Goal: Information Seeking & Learning: Learn about a topic

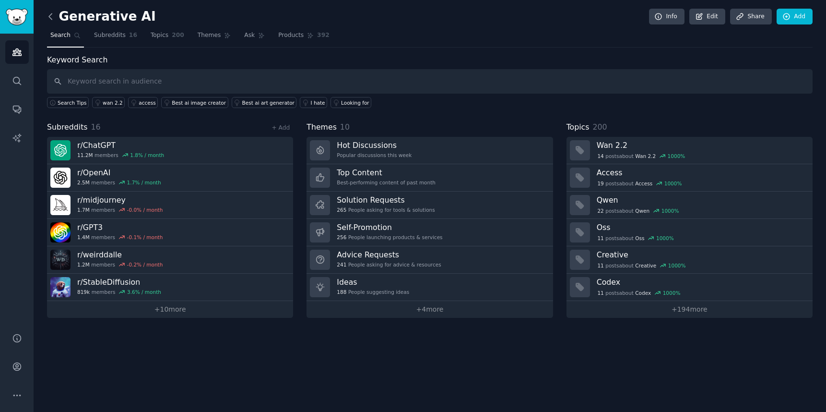
click at [51, 18] on icon at bounding box center [51, 17] width 10 height 10
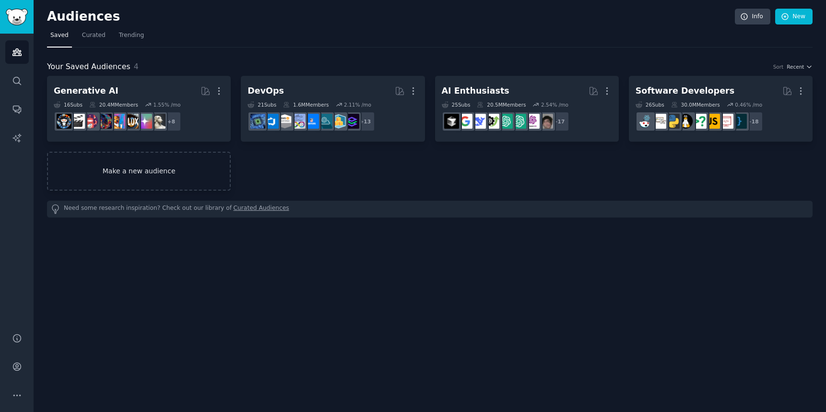
click at [152, 171] on link "Make a new audience" at bounding box center [139, 171] width 184 height 39
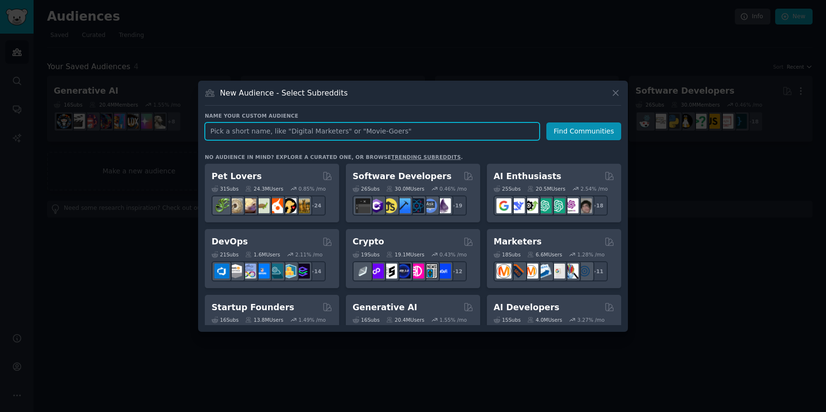
paste input "AI for the legal field"
type input "AI for the legal field"
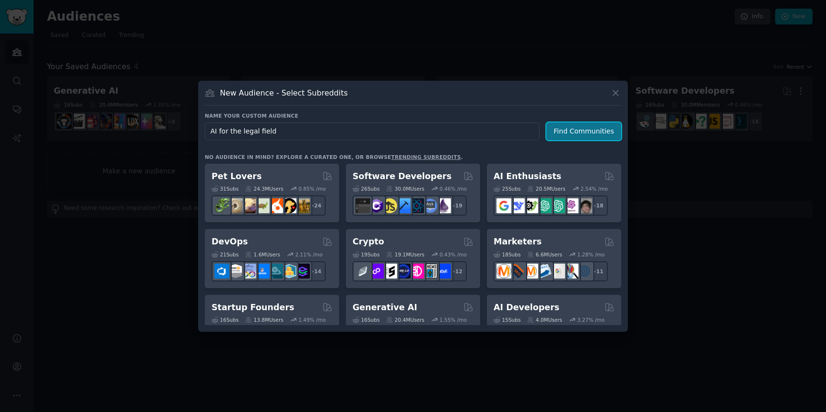
click at [577, 131] on button "Find Communities" at bounding box center [584, 131] width 75 height 18
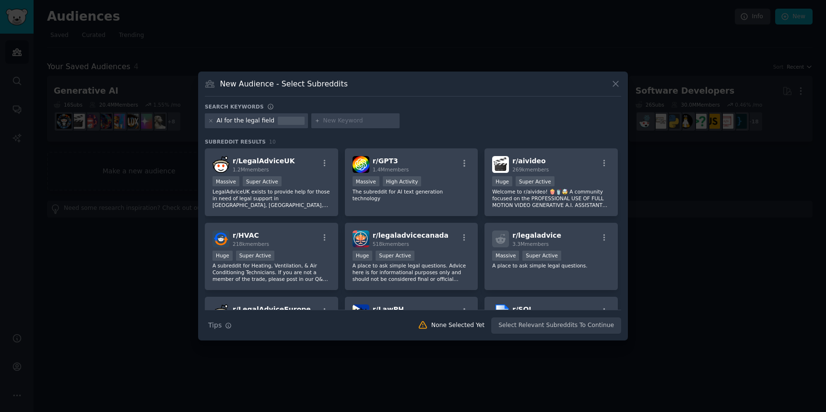
click at [260, 120] on div "AI for the legal field" at bounding box center [246, 121] width 58 height 9
click at [206, 120] on div "AI for the legal field" at bounding box center [256, 120] width 103 height 15
click at [210, 120] on icon at bounding box center [210, 120] width 5 height 5
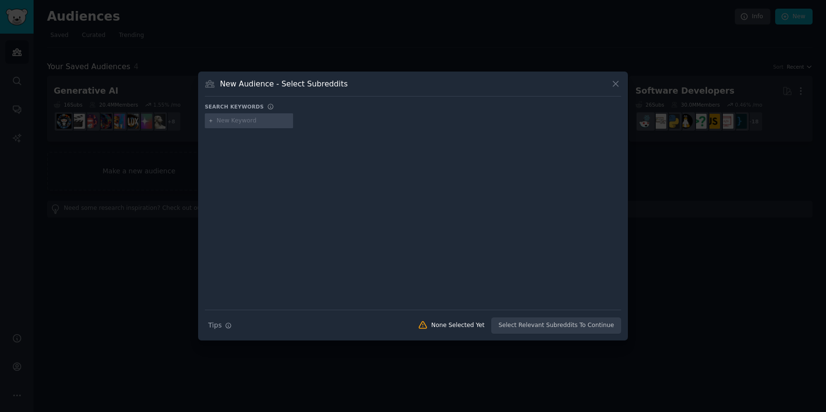
click at [259, 119] on input "text" at bounding box center [253, 121] width 73 height 9
paste input "AI for the legal field"
click at [243, 120] on input "AI for the legal field" at bounding box center [253, 121] width 73 height 9
type input "legal field"
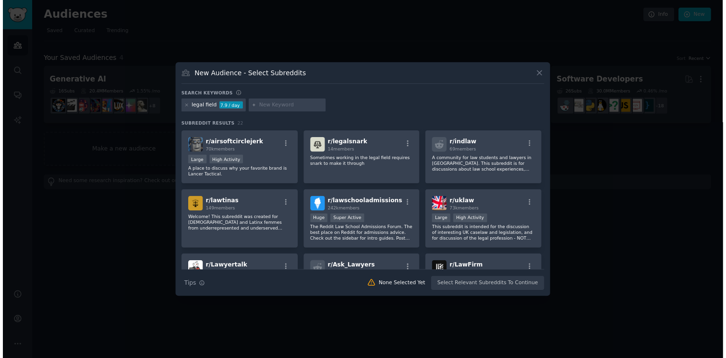
scroll to position [146, 0]
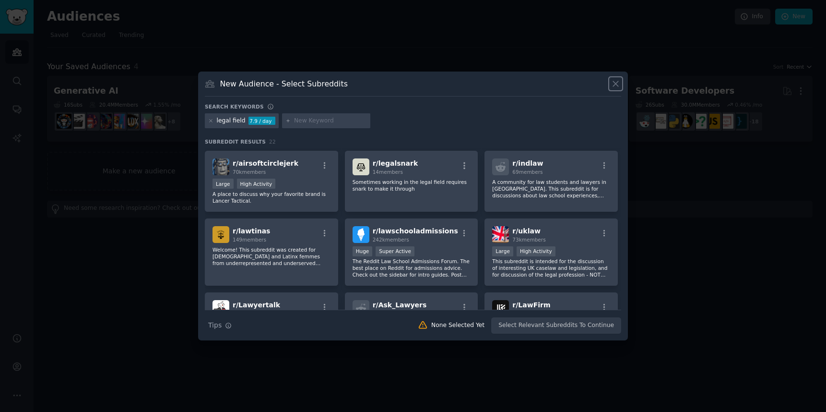
click at [617, 85] on icon at bounding box center [616, 84] width 10 height 10
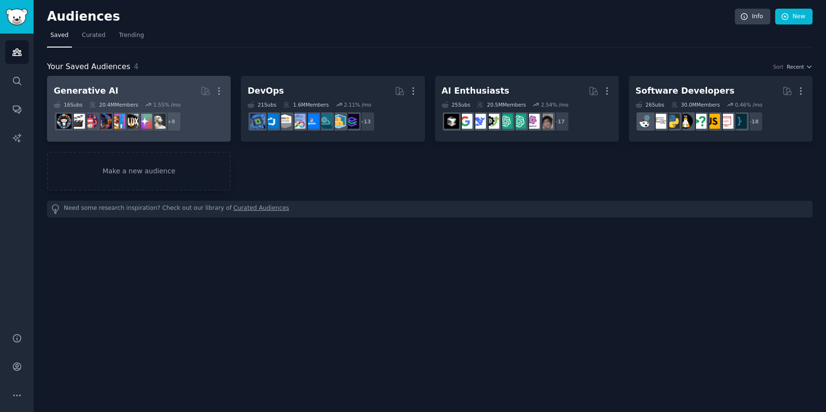
click at [124, 84] on h2 "Generative AI More" at bounding box center [139, 91] width 170 height 17
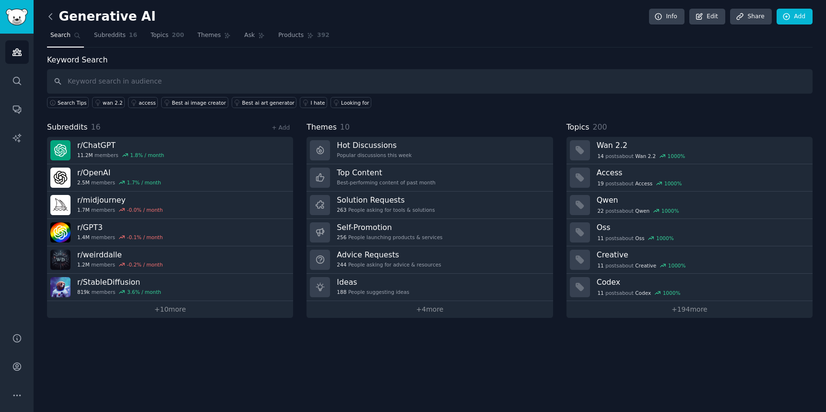
click at [51, 19] on icon at bounding box center [50, 16] width 3 height 6
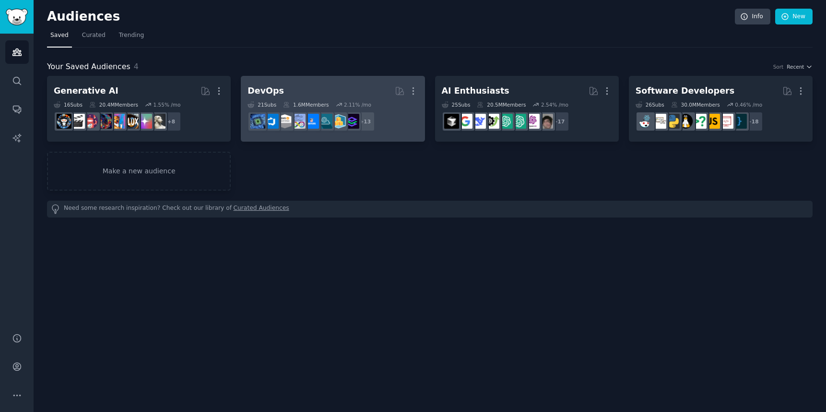
click at [296, 91] on h2 "DevOps More" at bounding box center [333, 91] width 170 height 17
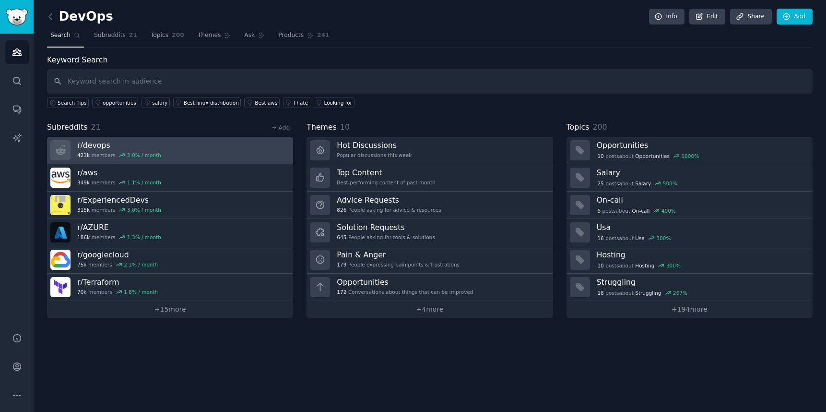
click at [94, 144] on h3 "r/ devops" at bounding box center [119, 145] width 84 height 10
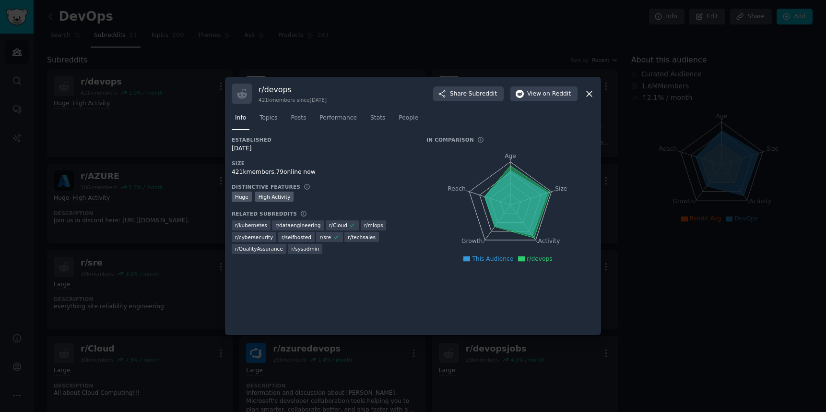
click at [584, 93] on icon at bounding box center [589, 94] width 10 height 10
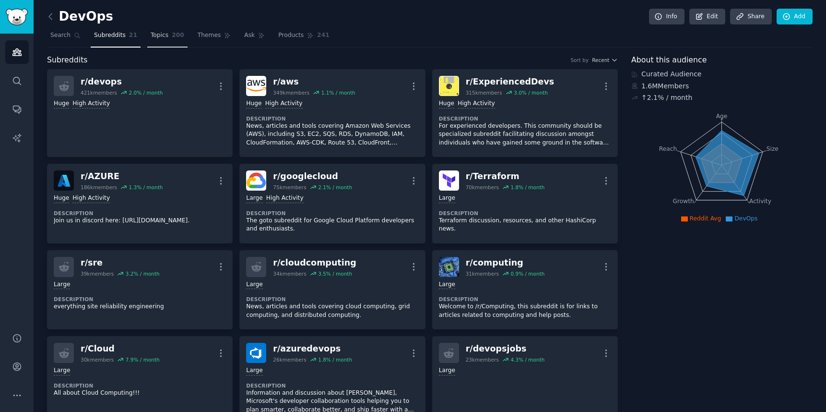
click at [155, 36] on span "Topics" at bounding box center [160, 35] width 18 height 9
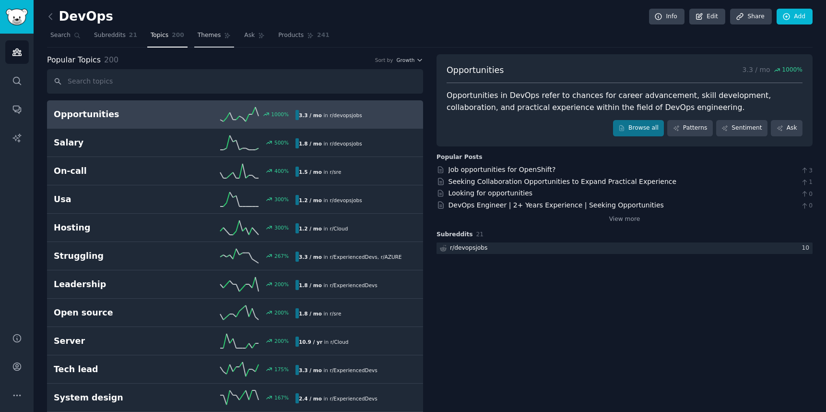
click at [205, 36] on span "Themes" at bounding box center [210, 35] width 24 height 9
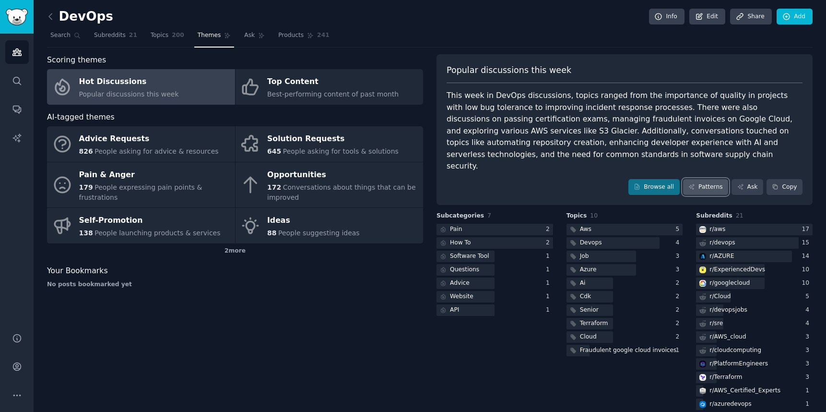
click at [704, 179] on link "Patterns" at bounding box center [705, 187] width 45 height 16
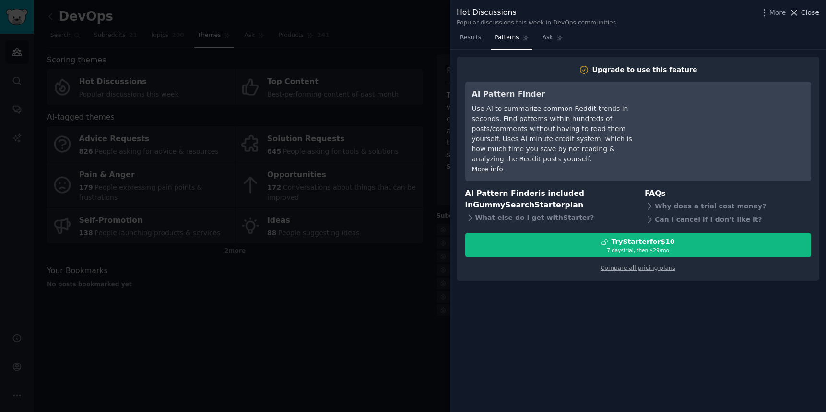
click at [798, 16] on icon at bounding box center [794, 13] width 10 height 10
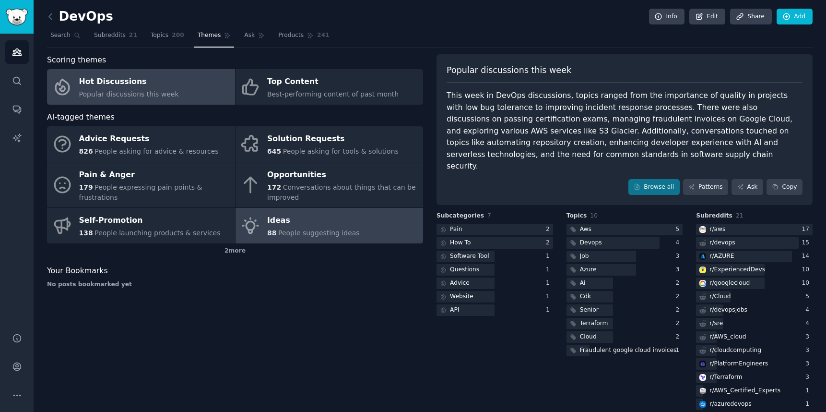
click at [303, 226] on div "Ideas" at bounding box center [313, 220] width 93 height 15
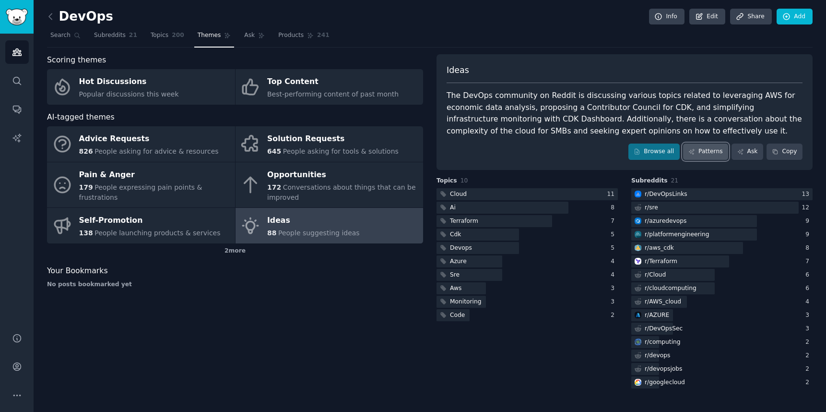
click at [708, 149] on link "Patterns" at bounding box center [705, 151] width 45 height 16
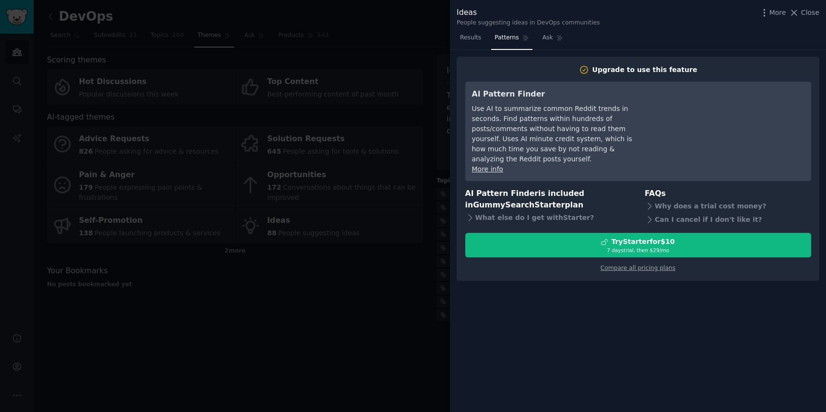
click at [489, 165] on link "More info" at bounding box center [487, 169] width 31 height 8
click at [804, 10] on span "Close" at bounding box center [810, 13] width 18 height 10
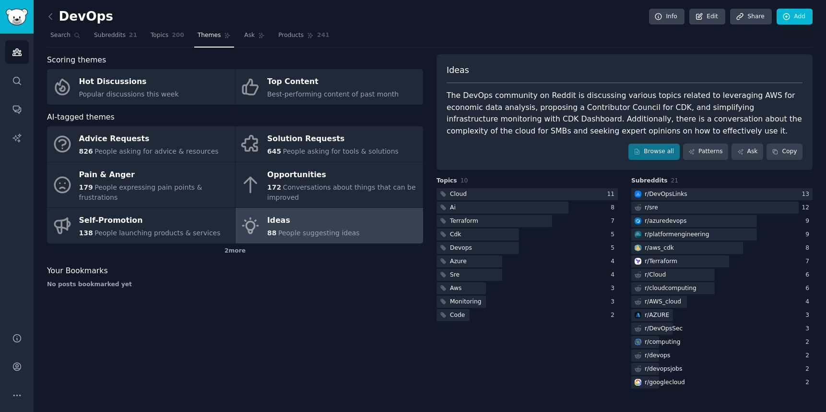
click at [323, 223] on div "Ideas" at bounding box center [313, 220] width 93 height 15
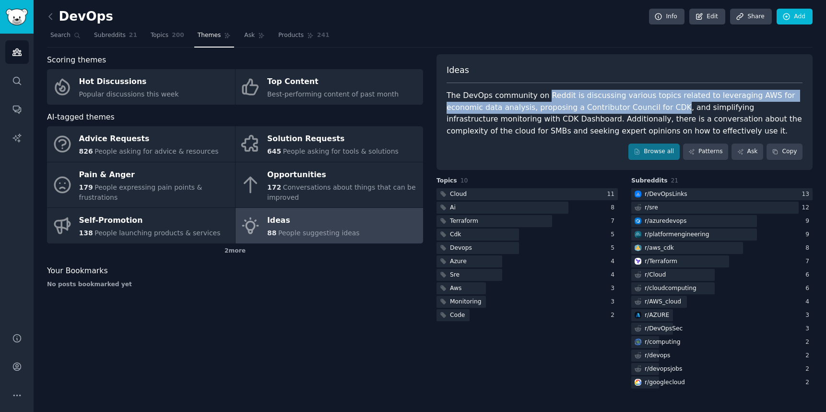
drag, startPoint x: 542, startPoint y: 97, endPoint x: 632, endPoint y: 108, distance: 90.9
click at [632, 108] on div "The DevOps community on Reddit is discussing various topics related to leveragi…" at bounding box center [625, 113] width 356 height 47
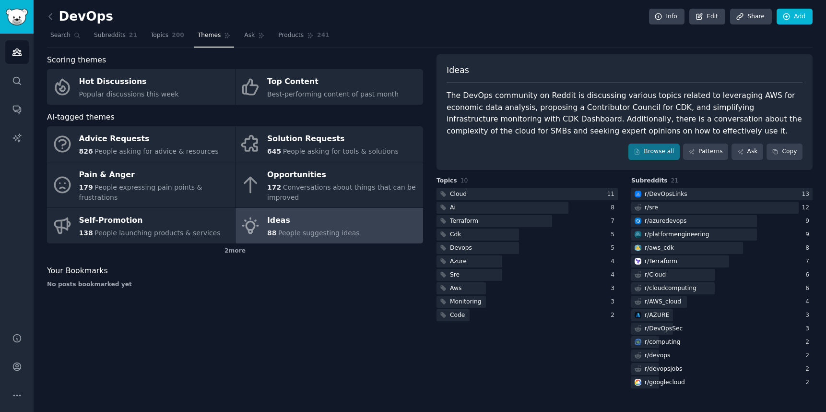
click at [654, 131] on div "The DevOps community on Reddit is discussing various topics related to leveragi…" at bounding box center [625, 113] width 356 height 47
click at [703, 155] on link "Patterns" at bounding box center [705, 151] width 45 height 16
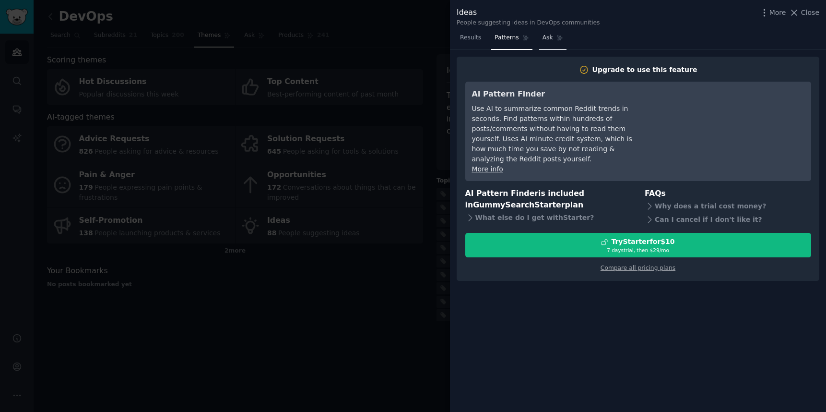
click at [548, 37] on span "Ask" at bounding box center [548, 38] width 11 height 9
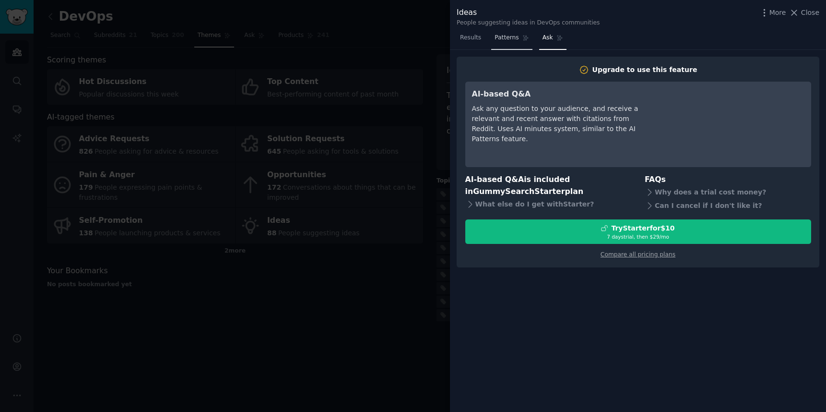
click at [506, 34] on span "Patterns" at bounding box center [507, 38] width 24 height 9
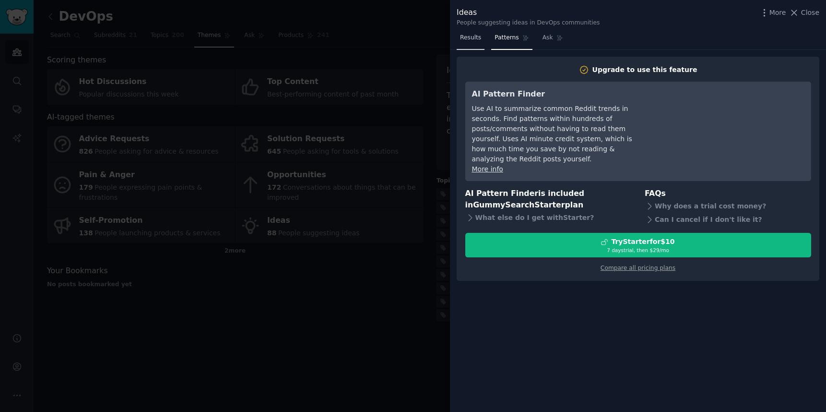
click at [476, 37] on span "Results" at bounding box center [470, 38] width 21 height 9
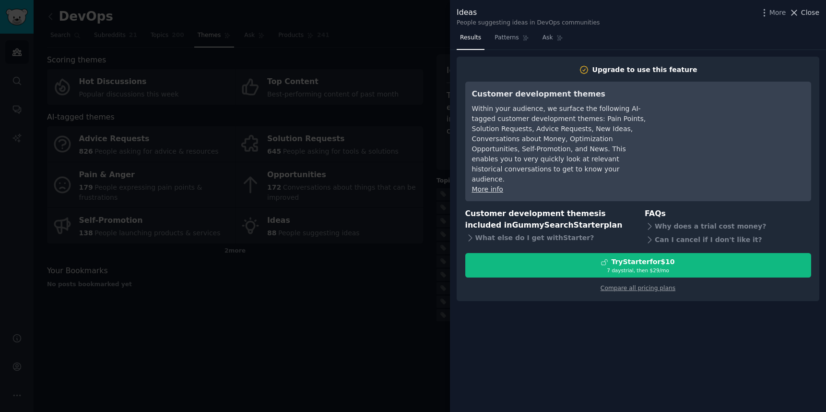
click at [797, 16] on icon at bounding box center [794, 13] width 10 height 10
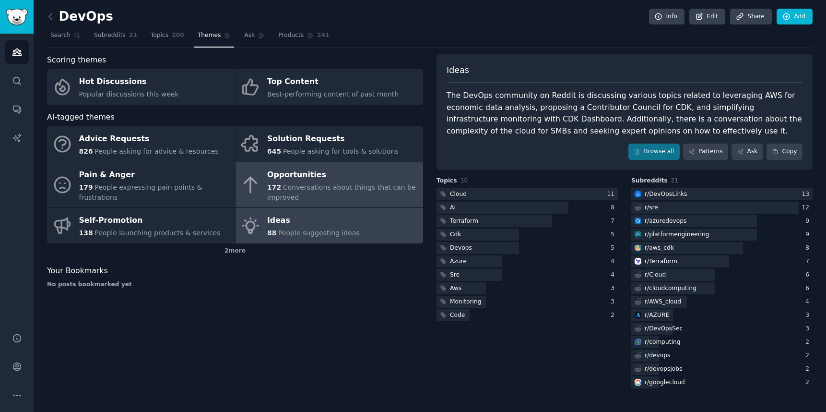
click at [301, 185] on span "Conversations about things that can be improved" at bounding box center [341, 192] width 149 height 18
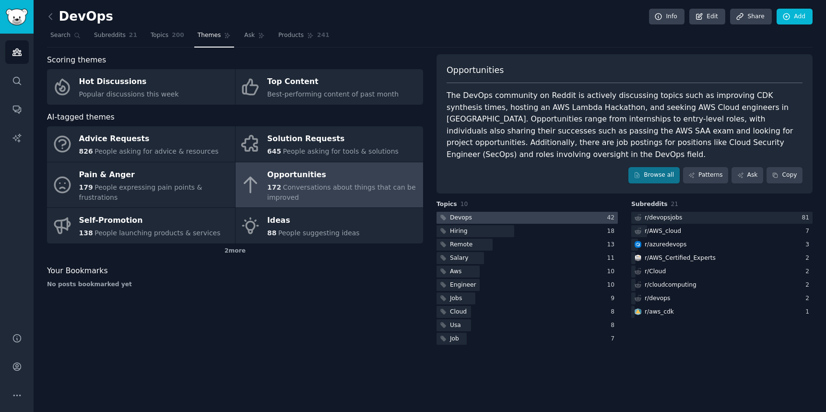
click at [460, 214] on div "Devops" at bounding box center [461, 218] width 22 height 9
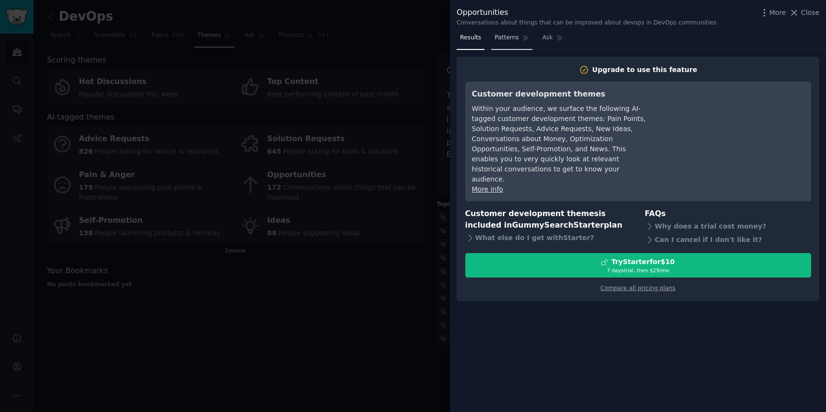
click at [507, 37] on span "Patterns" at bounding box center [507, 38] width 24 height 9
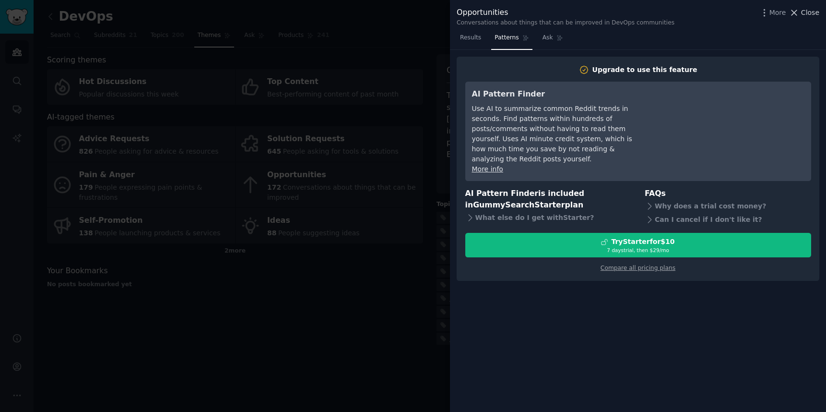
click at [801, 12] on span "Close" at bounding box center [810, 13] width 18 height 10
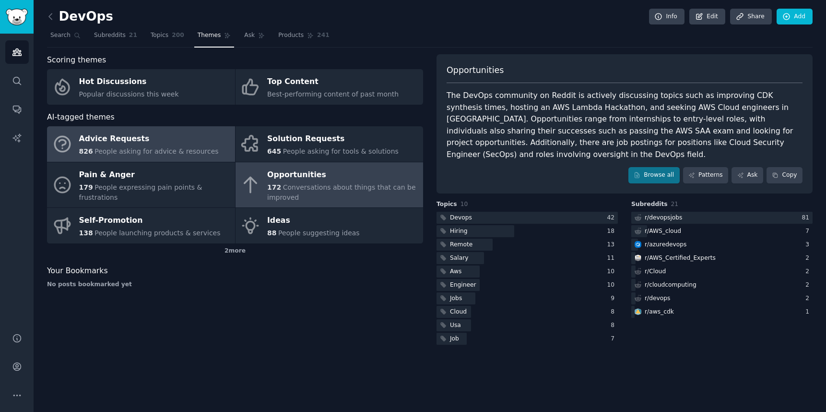
click at [129, 140] on div "Advice Requests" at bounding box center [149, 138] width 140 height 15
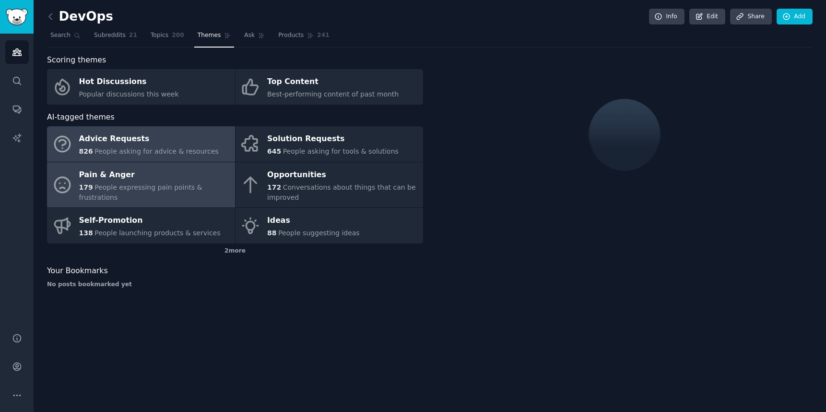
click at [124, 171] on div "Pain & Anger" at bounding box center [154, 174] width 151 height 15
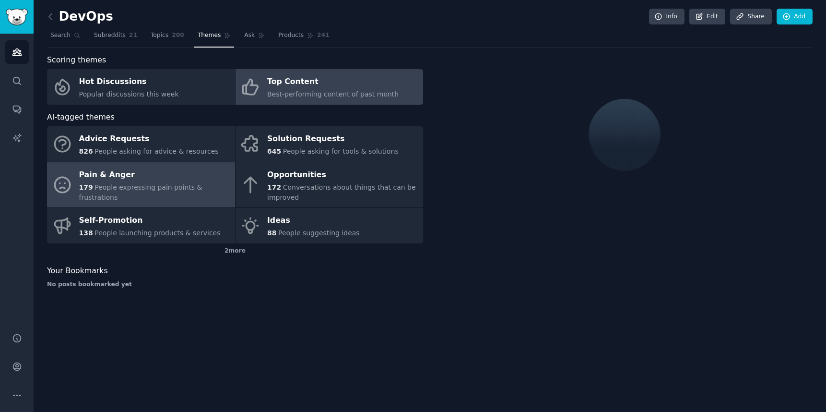
click at [301, 90] on span "Best-performing content of past month" at bounding box center [332, 94] width 131 height 8
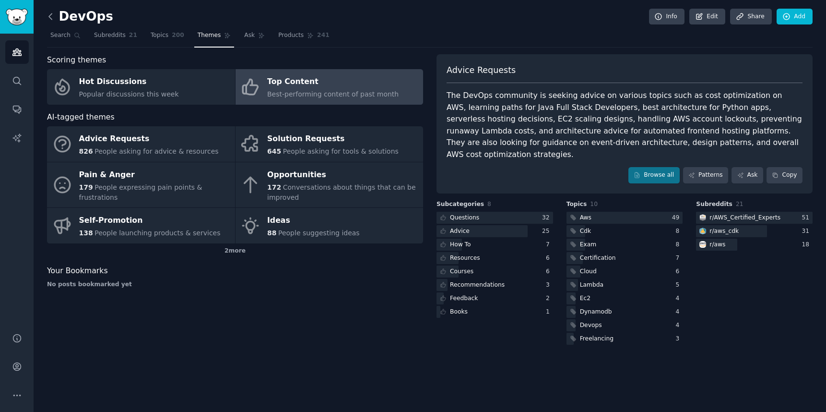
click at [48, 12] on icon at bounding box center [51, 17] width 10 height 10
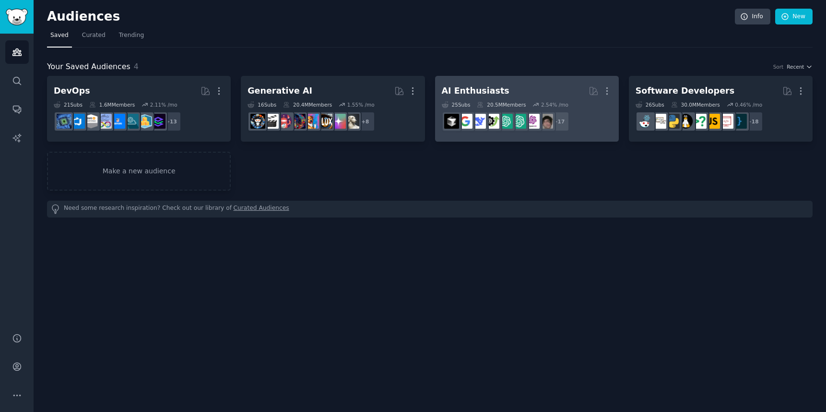
click at [491, 90] on div "AI Enthusiasts" at bounding box center [476, 91] width 68 height 12
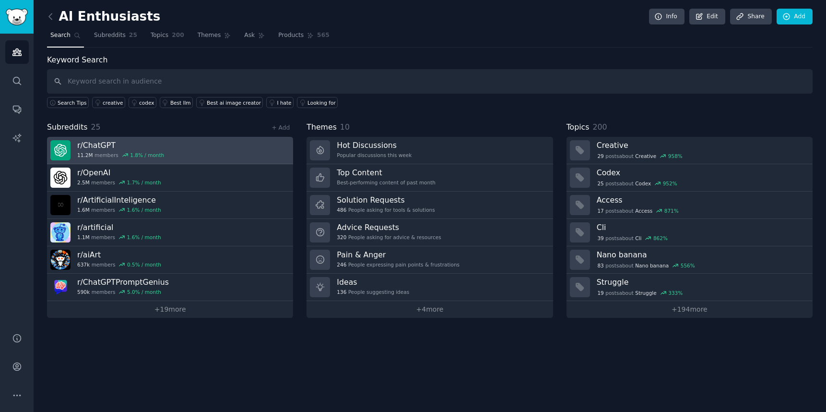
click at [101, 145] on h3 "r/ ChatGPT" at bounding box center [120, 145] width 87 height 10
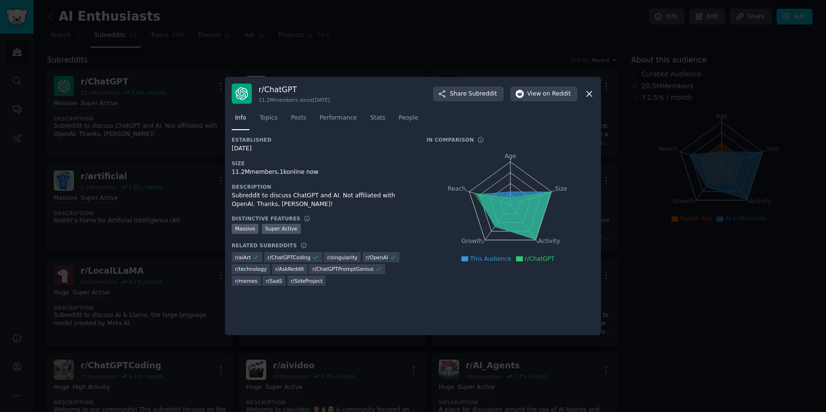
click at [589, 93] on icon at bounding box center [589, 93] width 5 height 5
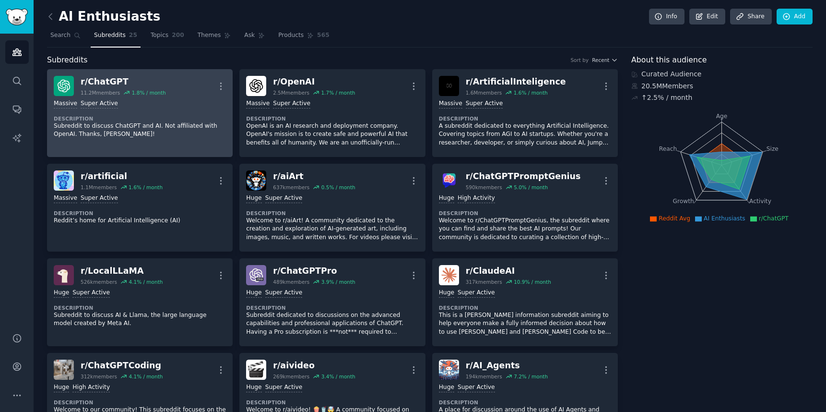
click at [194, 104] on div ">= 95th percentile for submissions / day Massive Super Active" at bounding box center [140, 103] width 172 height 9
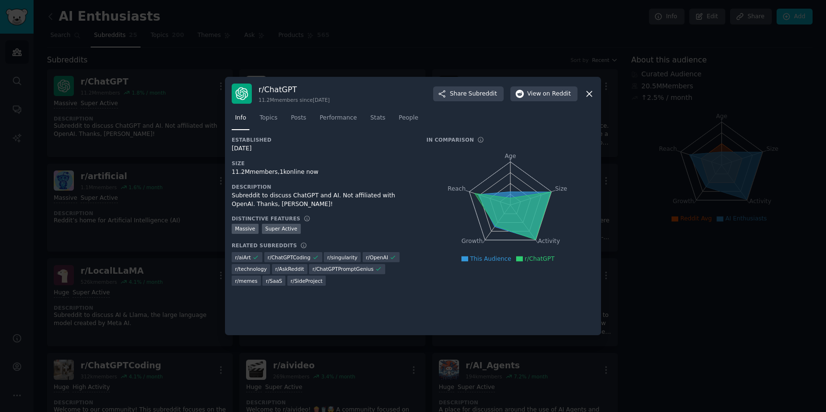
click at [589, 93] on icon at bounding box center [589, 93] width 5 height 5
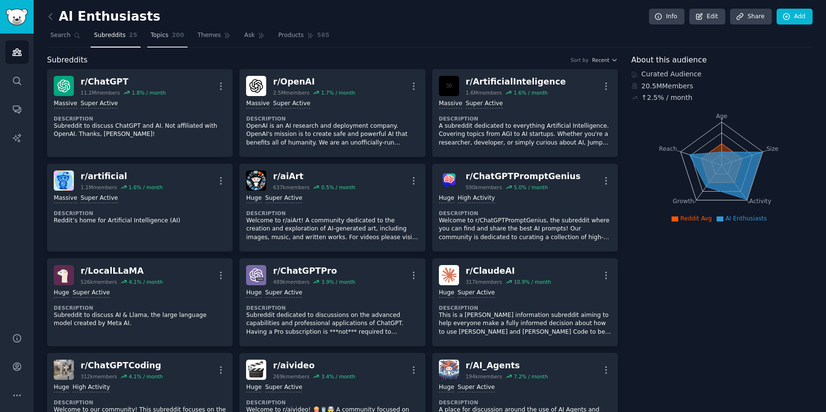
click at [147, 32] on link "Topics 200" at bounding box center [167, 38] width 40 height 20
click at [151, 33] on span "Topics" at bounding box center [160, 35] width 18 height 9
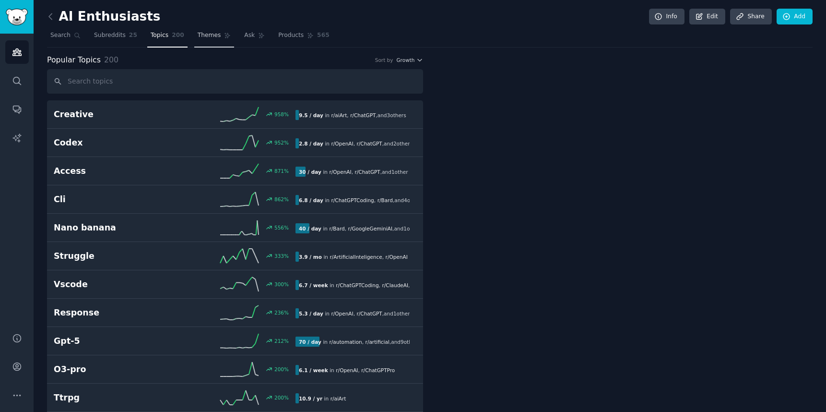
click at [211, 36] on span "Themes" at bounding box center [210, 35] width 24 height 9
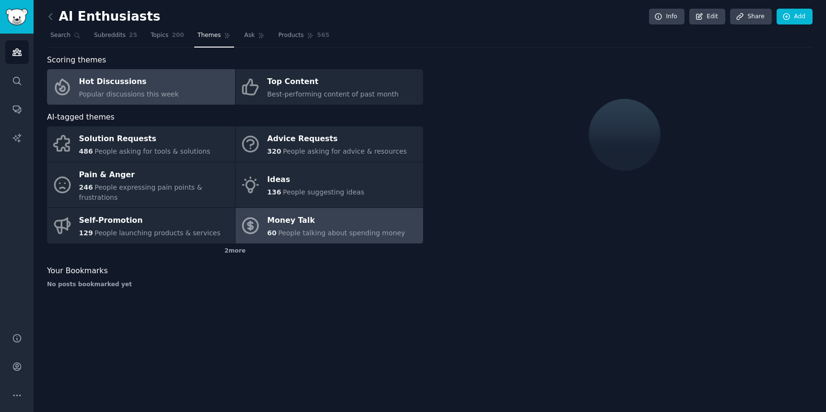
click at [333, 226] on div "Money Talk" at bounding box center [336, 220] width 138 height 15
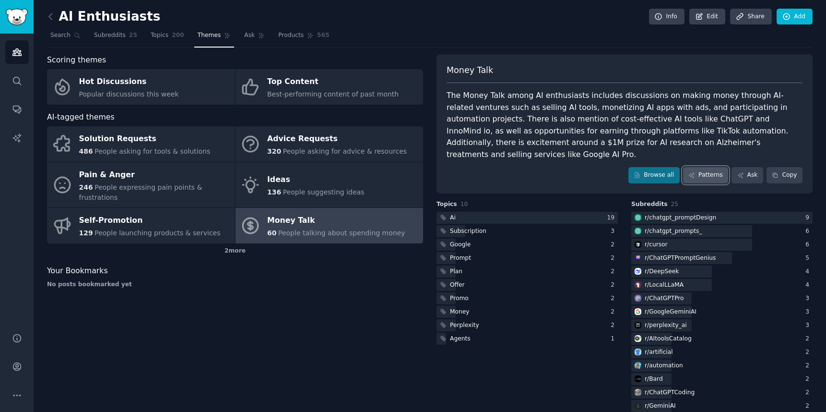
click at [702, 168] on link "Patterns" at bounding box center [705, 175] width 45 height 16
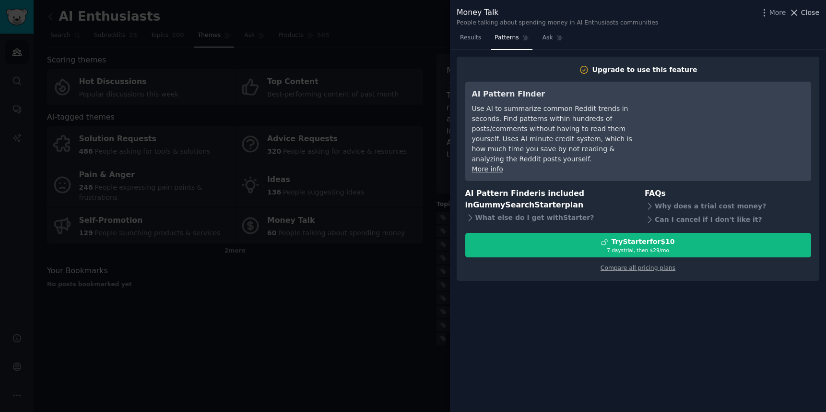
click at [793, 12] on icon at bounding box center [794, 13] width 10 height 10
